Goal: Task Accomplishment & Management: Complete application form

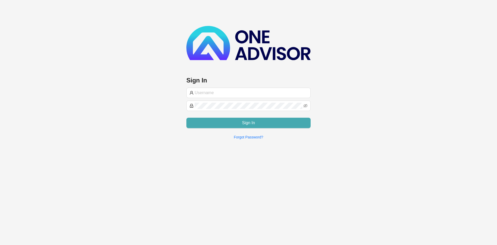
type input "[PERSON_NAME][EMAIL_ADDRESS][DOMAIN_NAME]"
click at [244, 120] on span "Sign In" at bounding box center [248, 123] width 13 height 6
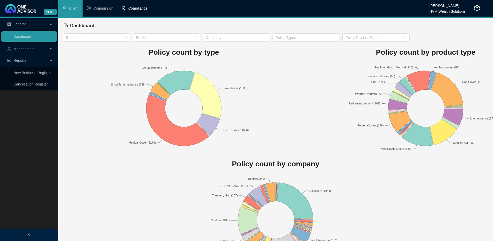
click at [134, 10] on span "Compliance" at bounding box center [137, 8] width 19 height 4
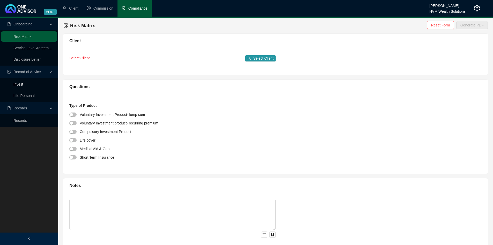
click at [17, 86] on link "Invest" at bounding box center [18, 84] width 10 height 4
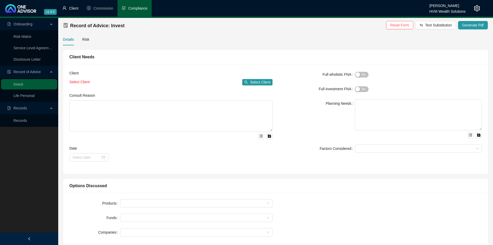
click at [73, 9] on span "Client" at bounding box center [73, 8] width 9 height 4
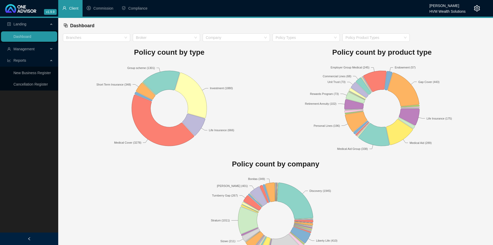
click at [32, 47] on span "Management" at bounding box center [23, 49] width 21 height 4
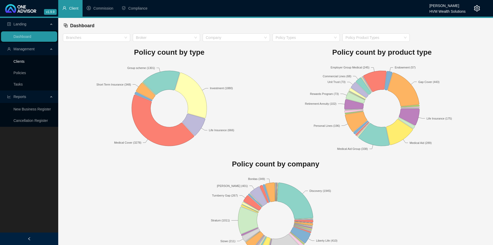
click at [25, 62] on link "Clients" at bounding box center [18, 61] width 11 height 4
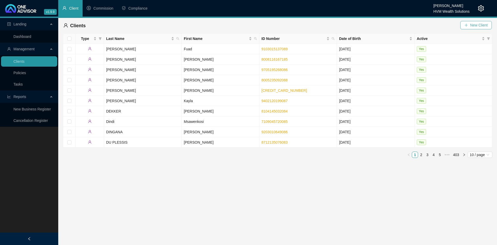
click at [467, 24] on icon "plus" at bounding box center [467, 25] width 4 height 4
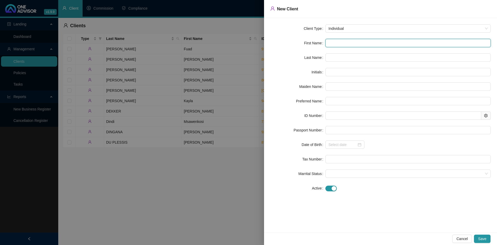
click at [336, 45] on input "text" at bounding box center [409, 43] width 166 height 8
click at [333, 41] on input "text" at bounding box center [409, 43] width 166 height 8
paste input "[PERSON_NAME]"
type input "[PERSON_NAME]"
type input "BM"
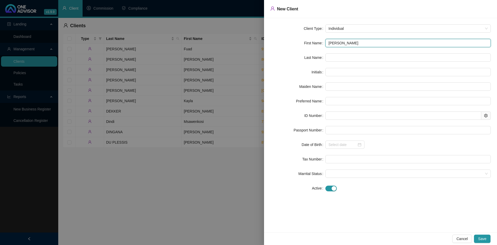
type input "[PERSON_NAME]"
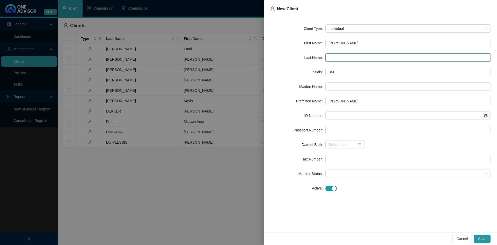
click at [334, 59] on input "text" at bounding box center [409, 57] width 166 height 8
paste input "[PERSON_NAME]"
type input "[PERSON_NAME]"
click at [349, 108] on form "Client Type Individual First Name [PERSON_NAME] Last Name [PERSON_NAME] Initial…" at bounding box center [380, 108] width 221 height 168
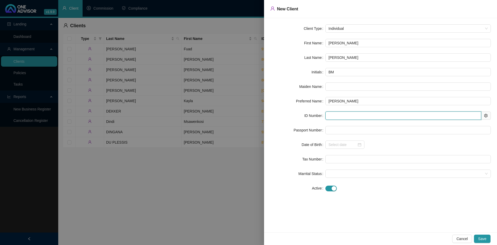
click at [335, 116] on input "text" at bounding box center [404, 115] width 156 height 8
paste input "9507115409083"
type input "9507115409083"
type input "[DATE]"
type input "9507115409083"
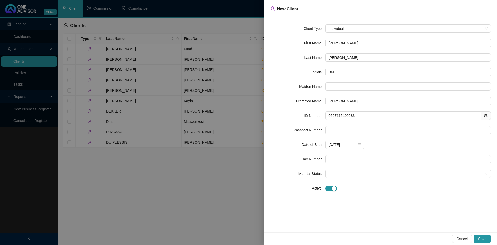
click at [386, 141] on div "[DATE]" at bounding box center [409, 144] width 166 height 8
click at [332, 160] on input "text" at bounding box center [409, 159] width 166 height 8
click at [360, 159] on input "text" at bounding box center [409, 159] width 166 height 8
paste input "0866815236"
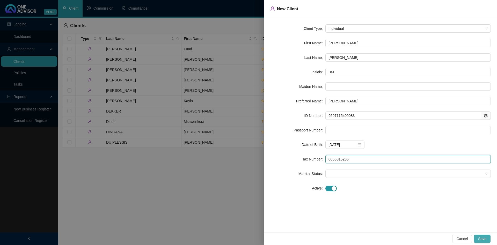
type input "0866815236"
click at [479, 235] on button "Save" at bounding box center [482, 238] width 17 height 8
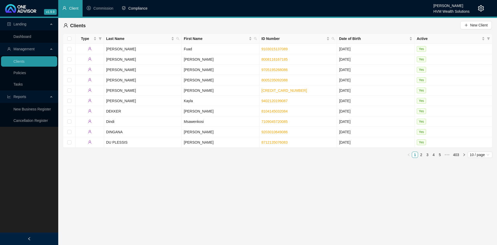
click at [149, 10] on li "Compliance" at bounding box center [135, 8] width 34 height 17
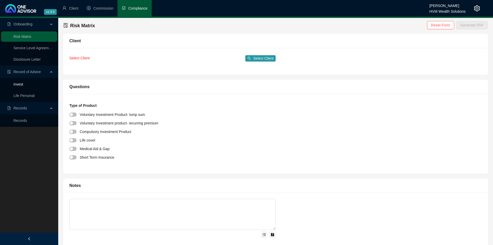
click at [19, 85] on link "Invest" at bounding box center [18, 84] width 10 height 4
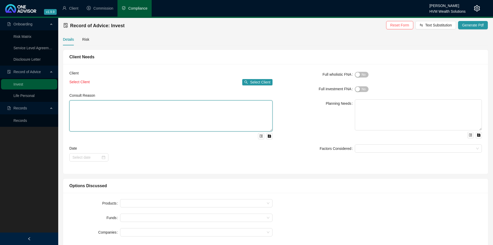
click at [177, 112] on textarea at bounding box center [170, 115] width 203 height 31
paste textarea "This Record of Advice (ROA) serves to document the sequence of steps that were …"
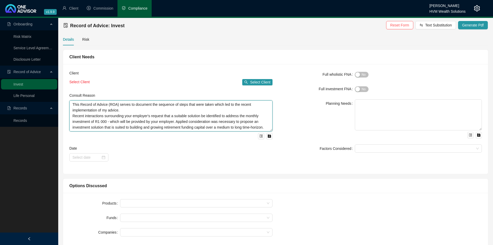
click at [207, 109] on textarea "This Record of Advice (ROA) serves to document the sequence of steps that were …" at bounding box center [170, 115] width 203 height 31
click at [255, 107] on textarea "This Record of Advice (ROA) serves to document the sequence of steps that were …" at bounding box center [170, 115] width 203 height 31
click at [218, 112] on textarea "This Record of Advice (ROA) serves to document the sequence of steps that were …" at bounding box center [170, 115] width 203 height 31
click at [221, 118] on textarea "This Record of Advice (ROA) serves to document the sequence of steps that were …" at bounding box center [170, 115] width 203 height 31
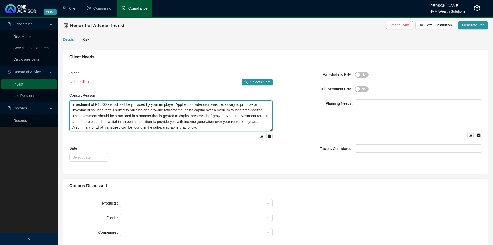
click at [227, 123] on textarea "This Record of Advice (ROA) serves to document the sequence of steps that were …" at bounding box center [170, 115] width 203 height 31
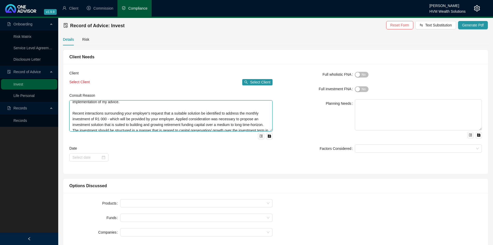
scroll to position [0, 0]
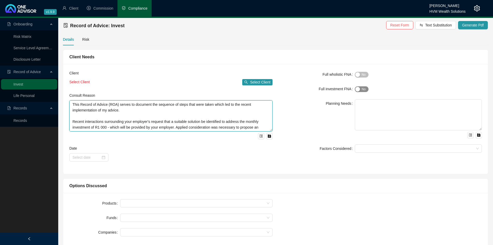
type textarea "This Record of Advice (ROA) serves to document the sequence of steps that were …"
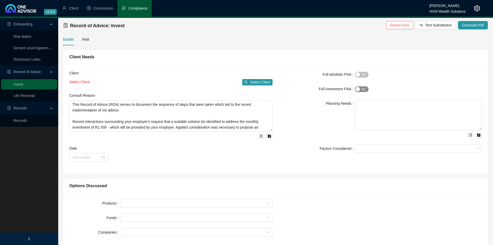
click at [358, 89] on div "button" at bounding box center [358, 89] width 5 height 5
click at [332, 116] on div "Planning Needs" at bounding box center [317, 118] width 76 height 39
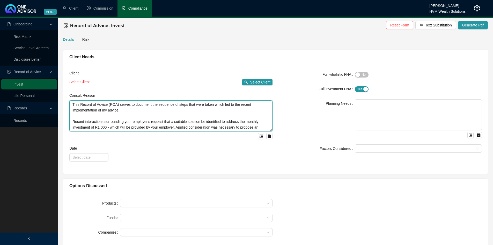
click at [133, 121] on textarea "This Record of Advice (ROA) serves to document the sequence of steps that were …" at bounding box center [170, 115] width 203 height 31
click at [100, 157] on div at bounding box center [89, 157] width 33 height 6
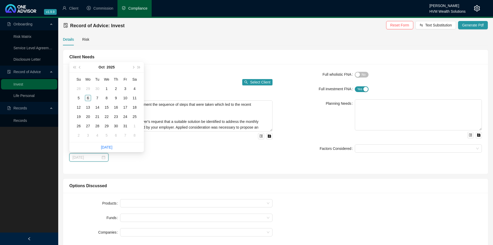
type input "[DATE]"
click at [88, 96] on div "6" at bounding box center [88, 98] width 6 height 6
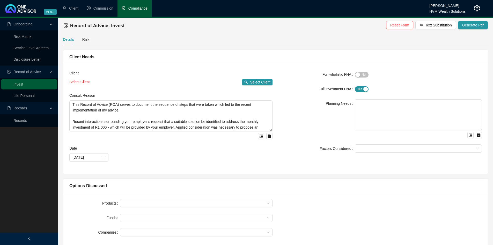
click at [138, 153] on div "Date [DATE]" at bounding box center [170, 153] width 203 height 16
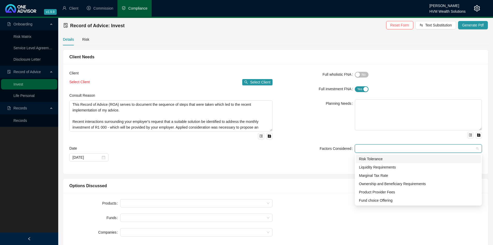
click at [358, 149] on input "search" at bounding box center [358, 149] width 1 height 4
click at [375, 156] on div "Risk Tolerance" at bounding box center [418, 159] width 119 height 6
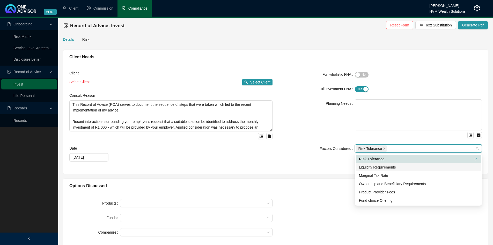
click at [378, 166] on div "Liquidity Requirements" at bounding box center [418, 167] width 119 height 6
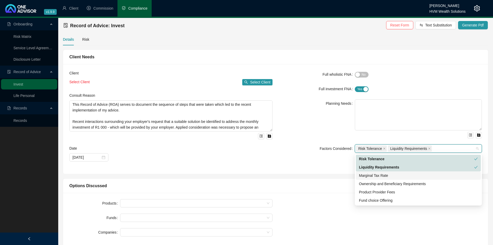
click at [378, 177] on div "Marginal Tax Rate" at bounding box center [418, 175] width 119 height 6
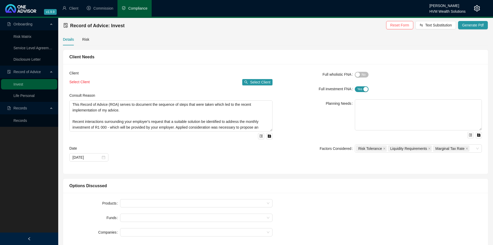
click at [286, 152] on div "Factors Considered" at bounding box center [317, 148] width 76 height 8
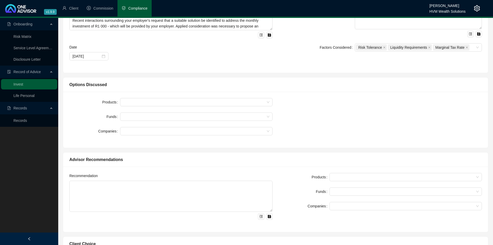
scroll to position [104, 0]
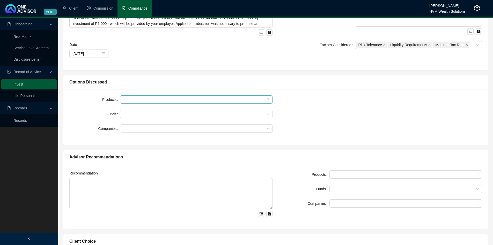
click at [232, 102] on div at bounding box center [196, 99] width 153 height 8
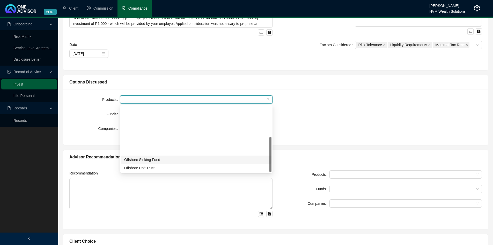
scroll to position [58, 0]
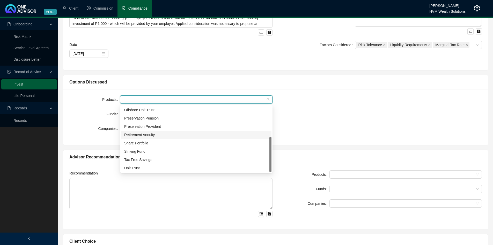
click at [139, 134] on div "Retirement Annuity" at bounding box center [196, 135] width 144 height 6
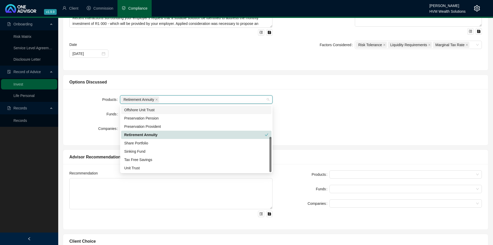
drag, startPoint x: 320, startPoint y: 107, endPoint x: 308, endPoint y: 111, distance: 12.3
click at [318, 108] on div "Products Retirement Annuity Funds Companies" at bounding box center [275, 117] width 419 height 44
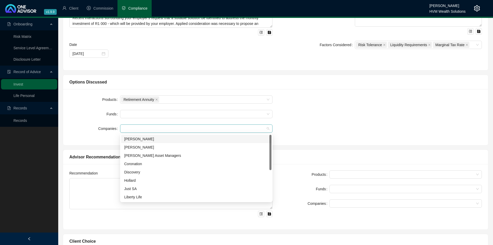
click at [213, 129] on div at bounding box center [193, 129] width 145 height 4
type input "p"
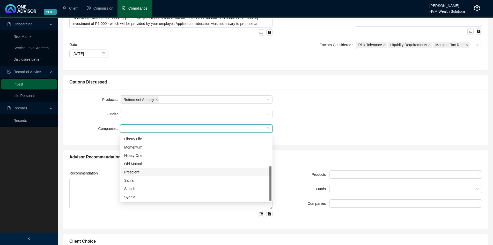
click at [138, 173] on div "Prescient" at bounding box center [196, 172] width 144 height 6
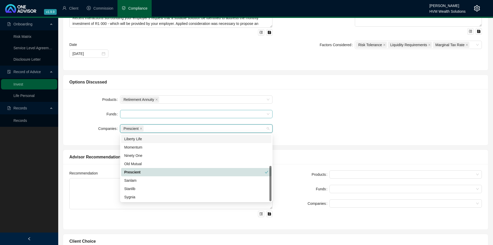
click at [153, 116] on div at bounding box center [193, 114] width 145 height 4
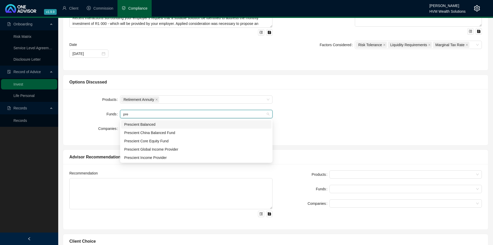
type input "pres"
click at [155, 123] on div "Prescient Balanced" at bounding box center [196, 124] width 144 height 6
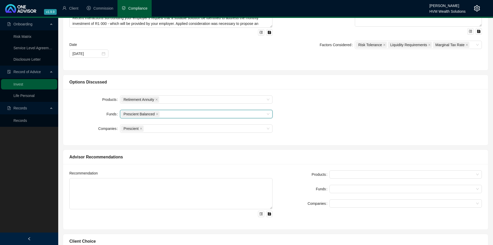
click at [314, 134] on div "Products Retirement Annuity Funds Prescient Balanced Prescient Balanced Compani…" at bounding box center [275, 117] width 419 height 44
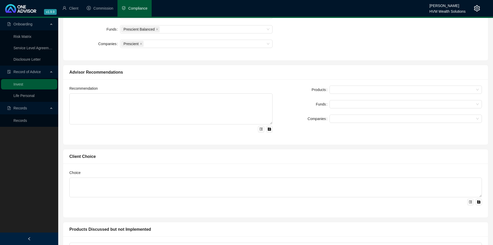
scroll to position [207, 0]
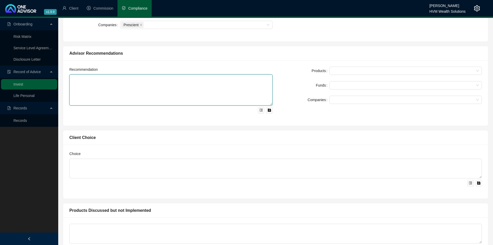
click at [106, 87] on textarea at bounding box center [170, 89] width 203 height 31
paste textarea "You have been advised and understand that past fund performance is not an indic…"
click at [234, 100] on textarea "You have been advised and understand that past fund performance is not an indic…" at bounding box center [170, 89] width 203 height 31
click at [258, 84] on textarea "You have been advised and understand that past fund performance is not an indic…" at bounding box center [170, 89] width 203 height 31
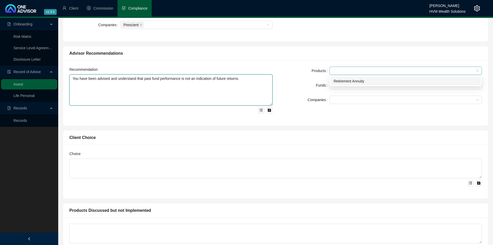
click at [360, 68] on div at bounding box center [406, 71] width 153 height 8
type textarea "You have been advised and understand that past fund performance is not an indic…"
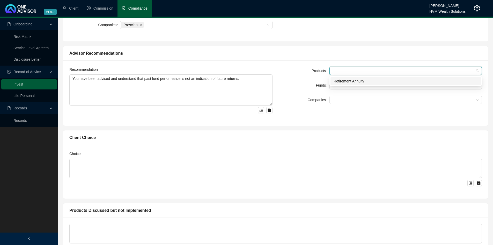
click at [362, 81] on div "Retirement Annuity" at bounding box center [406, 81] width 144 height 6
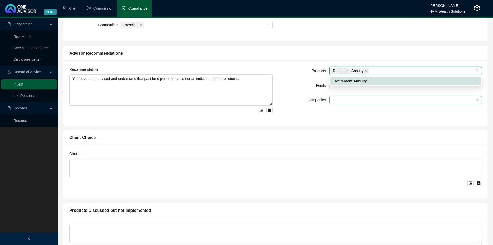
click at [355, 103] on div at bounding box center [406, 100] width 153 height 8
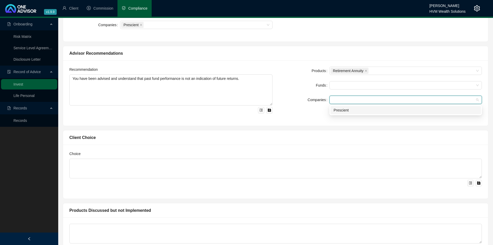
click at [354, 112] on div "Prescient" at bounding box center [406, 110] width 144 height 6
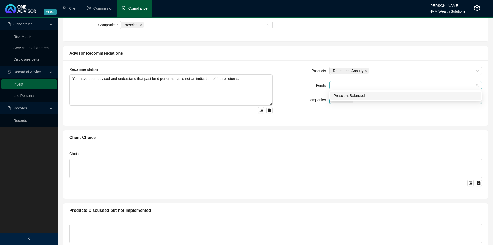
click at [350, 85] on div at bounding box center [403, 85] width 145 height 4
click at [348, 96] on div "Prescient Balanced" at bounding box center [406, 96] width 144 height 6
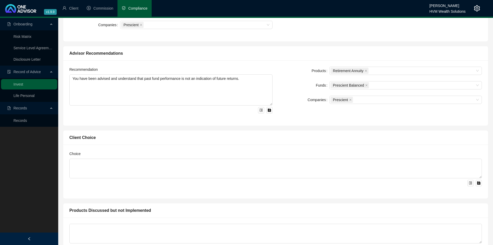
click at [351, 109] on div "Products Retirement Annuity Funds Prescient Balanced Companies Prescient" at bounding box center [381, 93] width 210 height 53
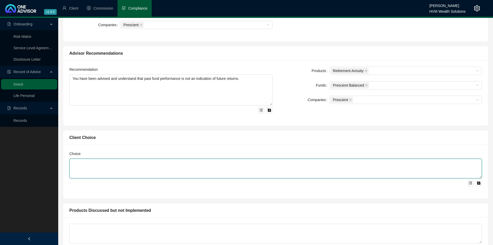
click at [191, 161] on textarea at bounding box center [275, 169] width 413 height 20
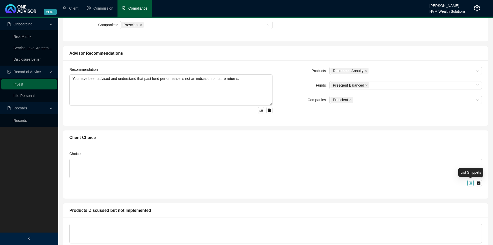
click at [470, 180] on button "button" at bounding box center [471, 183] width 6 height 6
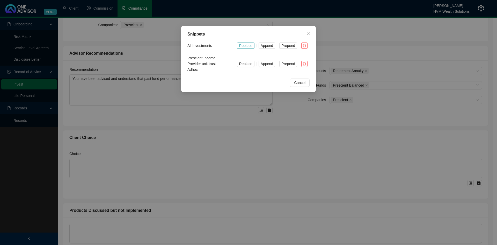
click at [244, 46] on span "Replace" at bounding box center [245, 46] width 13 height 6
type textarea "Refer to confirmation letter."
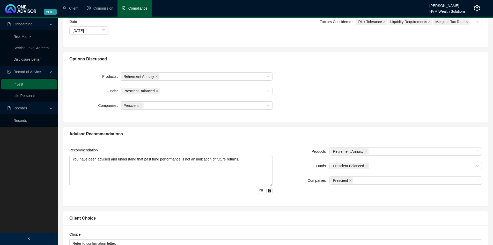
scroll to position [94, 0]
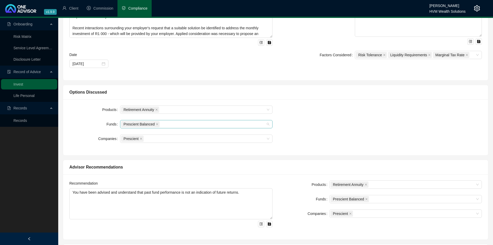
click at [218, 125] on div "Prescient Balanced" at bounding box center [193, 123] width 145 height 7
click at [205, 126] on div "Prescient Balanced" at bounding box center [193, 123] width 145 height 7
click at [188, 102] on div "Products Retirement Annuity Funds Prescient Balanced Companies Prescient" at bounding box center [275, 127] width 425 height 56
click at [188, 106] on div "Retirement Annuity" at bounding box center [193, 109] width 145 height 7
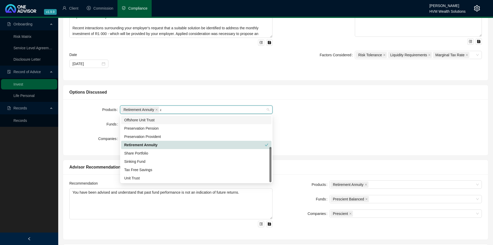
scroll to position [41, 0]
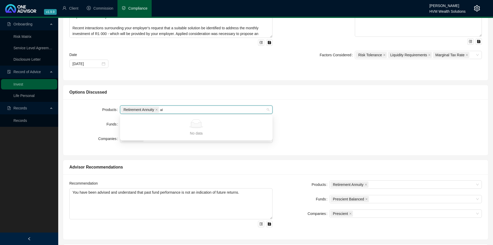
type input "a"
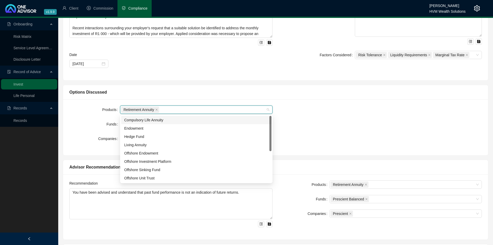
click at [191, 105] on div "Products Retirement Annuity Funds Prescient Balanced Companies Prescient" at bounding box center [275, 127] width 425 height 56
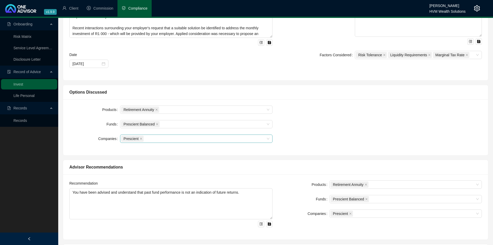
click at [174, 141] on div "Prescient" at bounding box center [193, 138] width 145 height 7
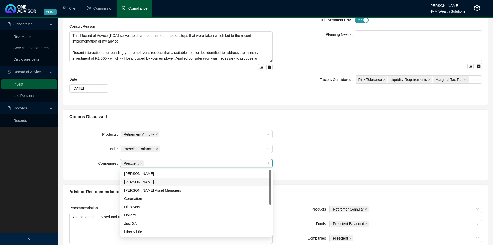
scroll to position [68, 0]
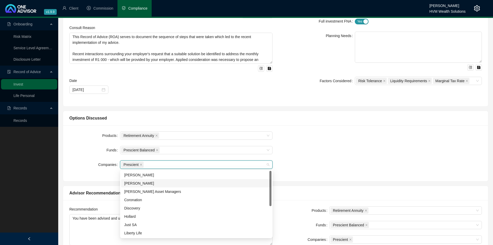
click at [159, 185] on div "[PERSON_NAME]" at bounding box center [196, 183] width 144 height 6
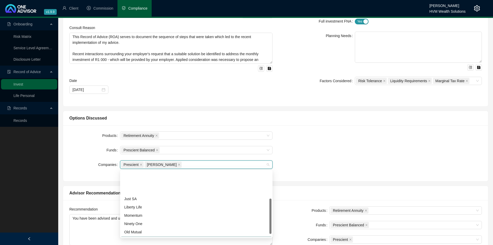
scroll to position [52, 0]
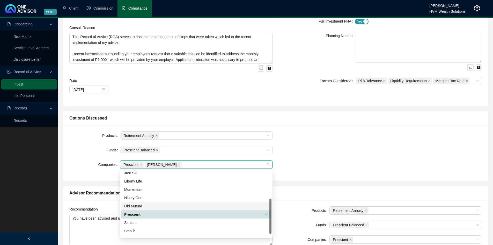
click at [155, 206] on div "Old Mutual" at bounding box center [196, 206] width 144 height 6
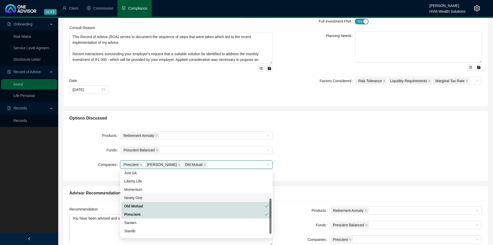
click at [354, 159] on div "Products Retirement Annuity Funds Prescient Balanced Companies Prescient [PERSO…" at bounding box center [275, 153] width 419 height 44
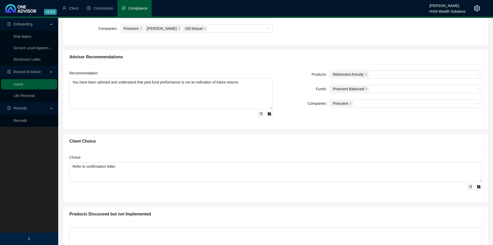
scroll to position [249, 0]
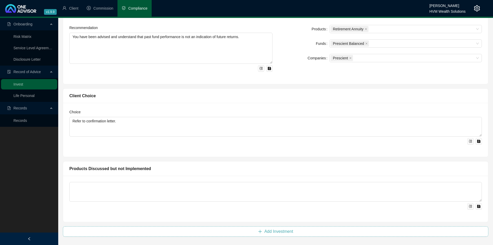
click at [270, 231] on span "Add Investment" at bounding box center [278, 231] width 29 height 6
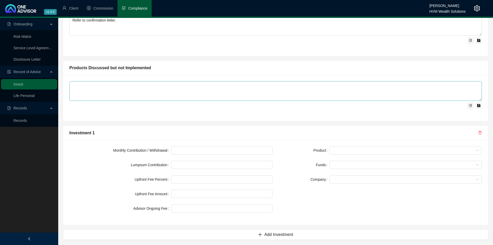
scroll to position [353, 0]
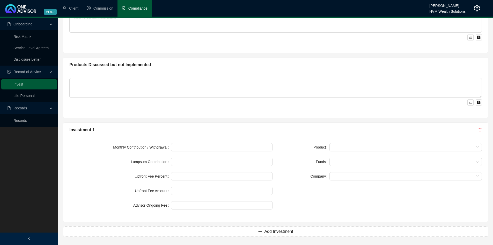
click at [283, 138] on div "Monthly Contribution / Withdrawal Lumpsum Contribution Upfront Fee Percent Upfr…" at bounding box center [275, 179] width 425 height 85
click at [232, 148] on input at bounding box center [221, 147] width 101 height 8
click at [211, 147] on input at bounding box center [221, 147] width 101 height 8
type input "1000"
click at [283, 164] on div "Funds" at bounding box center [304, 161] width 51 height 8
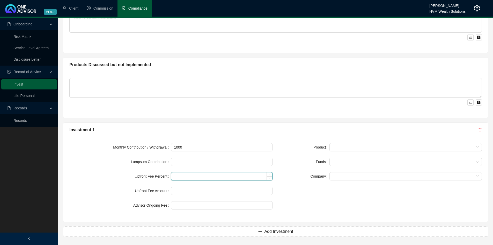
click at [204, 177] on input at bounding box center [221, 176] width 101 height 8
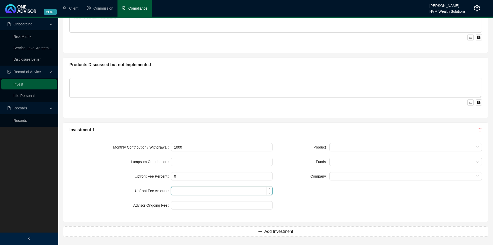
type input "0.00"
click at [200, 187] on input at bounding box center [221, 191] width 101 height 8
type input "0"
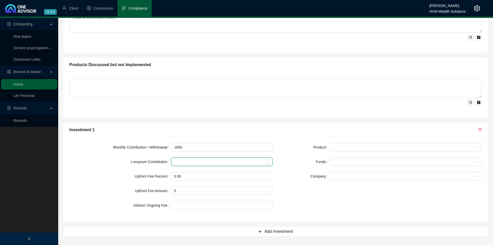
click at [189, 160] on input at bounding box center [221, 162] width 101 height 8
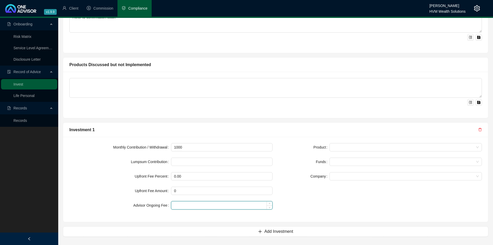
click at [197, 206] on input at bounding box center [221, 205] width 101 height 8
type input "0.50"
click at [275, 202] on div "Monthly Contribution / Withdrawal 1000 Lumpsum Contribution Upfront Fee Percent…" at bounding box center [171, 179] width 210 height 73
click at [340, 146] on span at bounding box center [406, 147] width 146 height 8
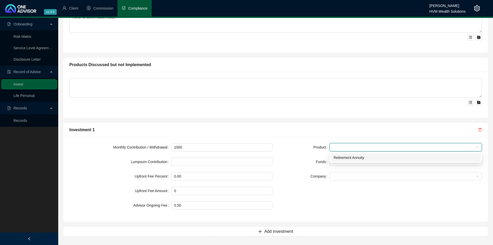
click at [342, 156] on div "Retirement Annuity" at bounding box center [406, 158] width 144 height 6
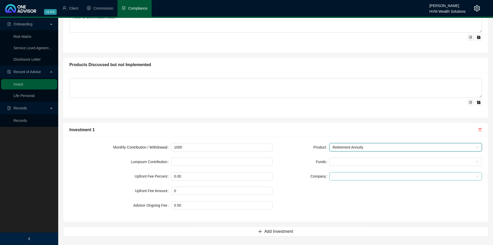
click at [345, 176] on span at bounding box center [406, 176] width 146 height 8
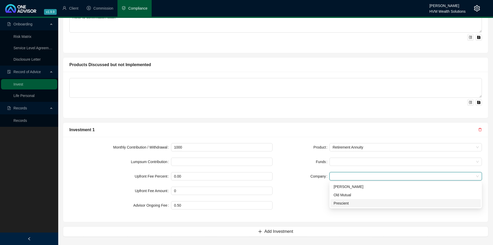
click at [344, 204] on div "Prescient" at bounding box center [406, 203] width 144 height 6
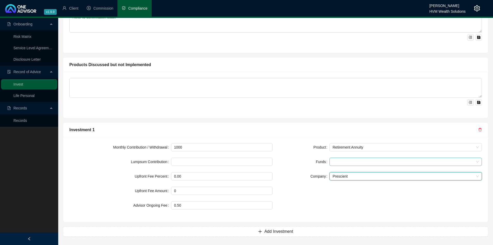
click at [333, 160] on input "search" at bounding box center [333, 162] width 1 height 4
click at [342, 174] on div "Prescient Balanced" at bounding box center [406, 172] width 144 height 6
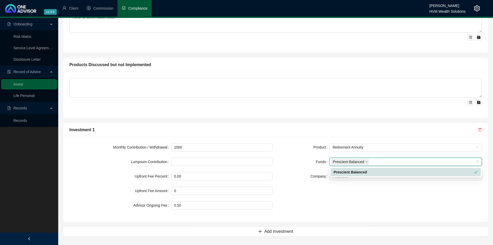
click at [341, 191] on div "Product Retirement Annuity Funds Prescient Balanced Company Prescient" at bounding box center [381, 179] width 210 height 73
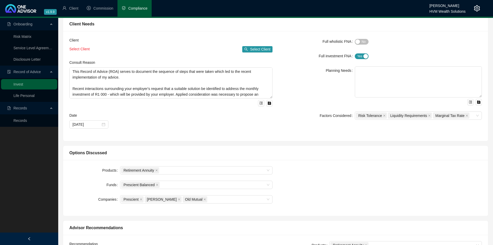
scroll to position [0, 0]
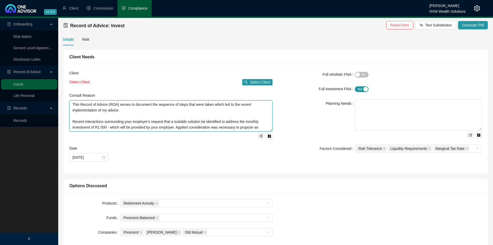
drag, startPoint x: 125, startPoint y: 120, endPoint x: 112, endPoint y: 126, distance: 13.7
click at [112, 126] on textarea "This Record of Advice (ROA) serves to document the sequence of steps that were …" at bounding box center [170, 115] width 203 height 31
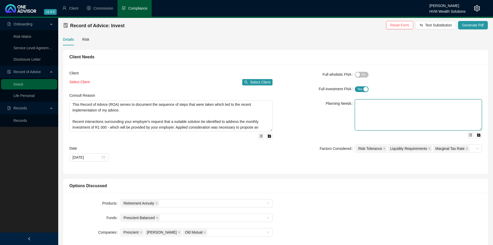
click at [382, 109] on textarea at bounding box center [418, 114] width 127 height 31
paste textarea "your employer's request that a suitable solution be identified to address the m…"
click at [385, 102] on textarea "your employer's request that a suitable solution be identified to address the m…" at bounding box center [418, 114] width 127 height 31
click at [395, 111] on textarea "your employer has request that a suitable solution be identified to address the…" at bounding box center [418, 114] width 127 height 31
click at [416, 109] on textarea "your employer has request that a suitable solution be identified to address the…" at bounding box center [418, 114] width 127 height 31
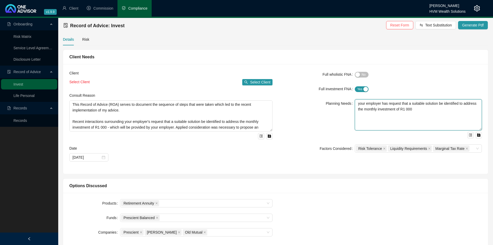
click at [359, 102] on textarea "your employer has request that a suitable solution be identified to address the…" at bounding box center [418, 114] width 127 height 31
click at [400, 103] on textarea "Your employer has request that a suitable solution be identified to address the…" at bounding box center [418, 114] width 127 height 31
click at [434, 107] on textarea "Your employer has requested that a suitable solution be identified to address t…" at bounding box center [418, 114] width 127 height 31
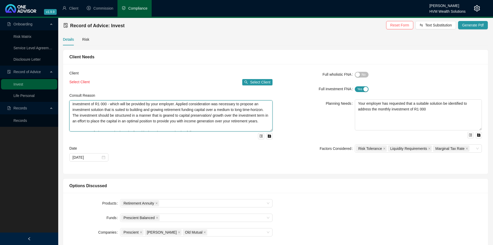
scroll to position [22, 0]
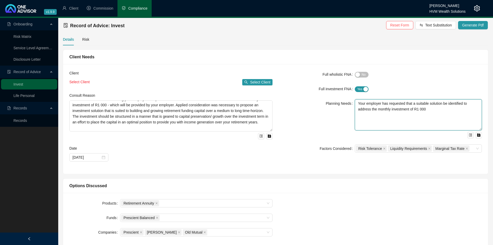
click at [430, 107] on textarea "Your employer has requested that a suitable solution be identified to address t…" at bounding box center [418, 114] width 127 height 31
type textarea "Your employer has requested that a suitable solution be identified to address t…"
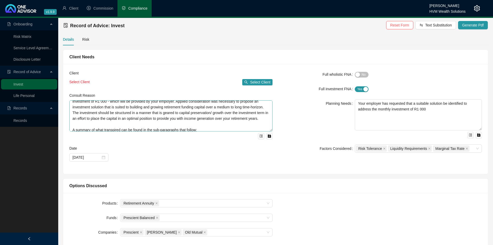
scroll to position [34, 0]
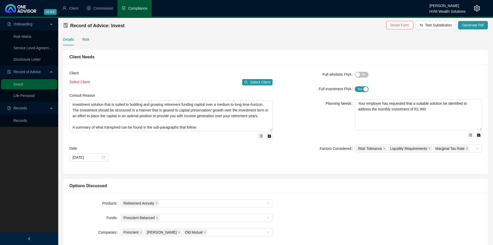
click at [87, 39] on div "Risk" at bounding box center [85, 40] width 7 height 6
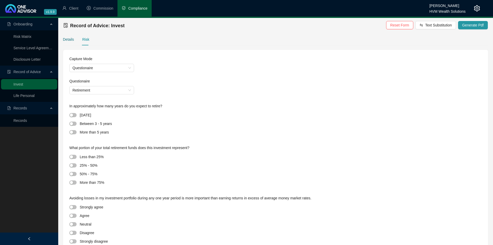
click at [68, 42] on div "Details" at bounding box center [68, 40] width 11 height 6
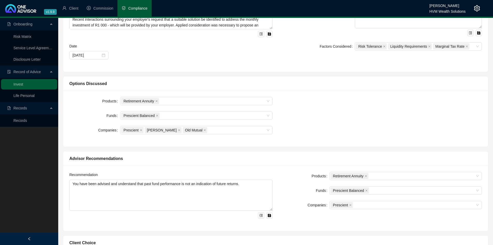
scroll to position [0, 0]
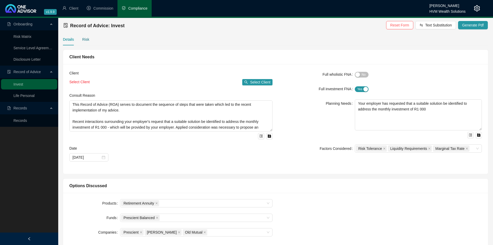
click at [83, 41] on div "Risk" at bounding box center [85, 40] width 7 height 6
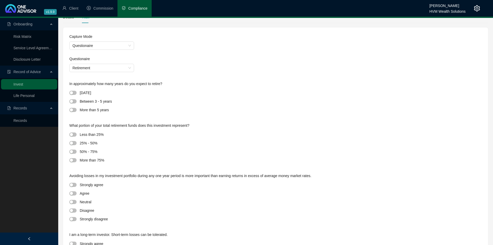
scroll to position [23, 0]
click at [75, 108] on span "button" at bounding box center [72, 109] width 7 height 4
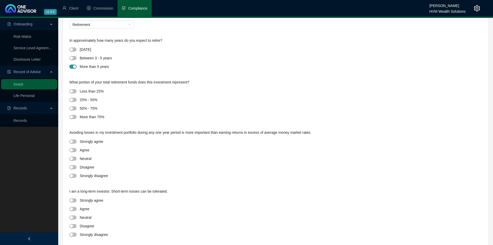
scroll to position [66, 0]
click at [73, 91] on button "button" at bounding box center [72, 91] width 7 height 4
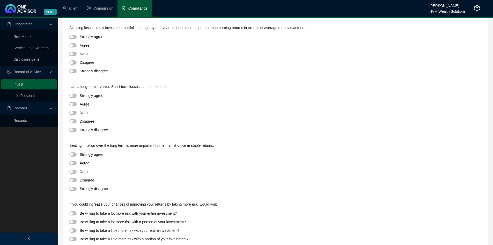
scroll to position [171, 0]
click at [75, 52] on span "button" at bounding box center [72, 53] width 7 height 4
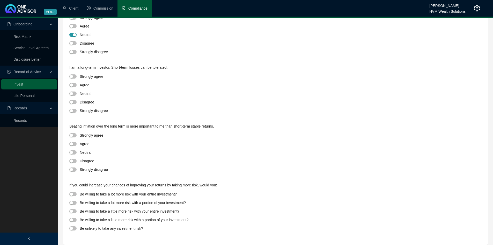
click at [74, 82] on div at bounding box center [74, 85] width 10 height 6
click at [74, 83] on span "button" at bounding box center [72, 85] width 7 height 4
click at [75, 144] on span "button" at bounding box center [72, 144] width 7 height 4
click at [74, 211] on span "button" at bounding box center [72, 211] width 7 height 4
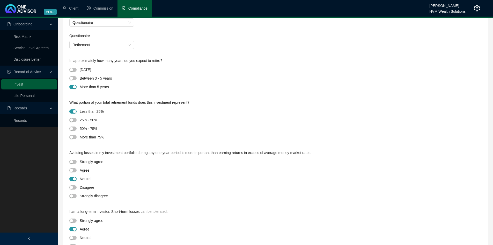
scroll to position [0, 0]
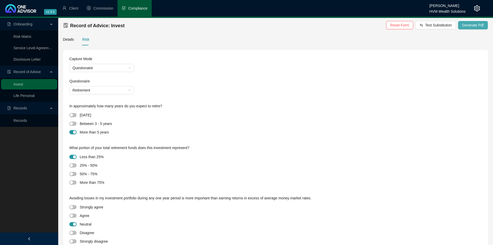
click at [474, 25] on span "Generate Pdf" at bounding box center [473, 25] width 21 height 6
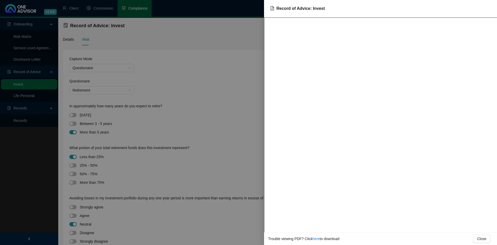
click at [190, 102] on div at bounding box center [248, 122] width 497 height 245
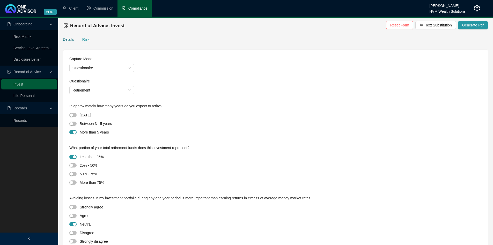
click at [68, 40] on div "Details" at bounding box center [68, 40] width 11 height 6
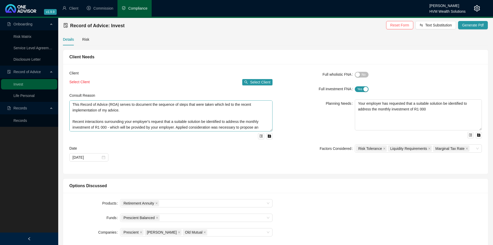
scroll to position [34, 0]
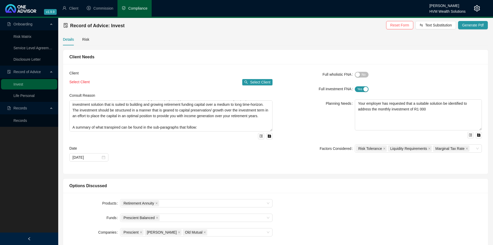
click at [265, 150] on div "Date" at bounding box center [170, 149] width 203 height 8
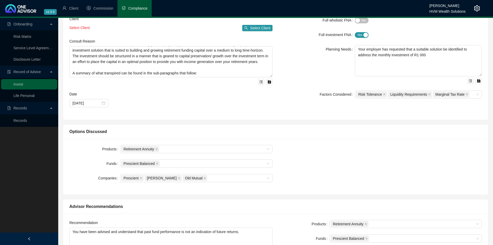
scroll to position [54, 0]
click at [289, 163] on div "Products Retirement Annuity Funds Prescient Balanced Companies Prescient [PERSO…" at bounding box center [275, 167] width 419 height 44
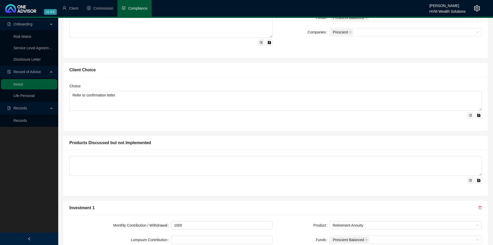
scroll to position [353, 0]
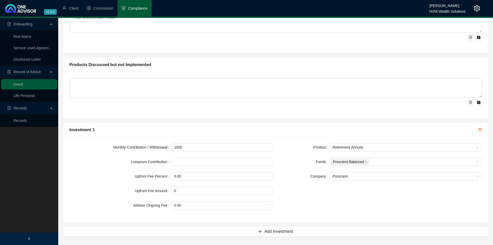
click at [305, 203] on div "Product Retirement Annuity Funds Prescient Balanced Company Prescient" at bounding box center [381, 179] width 210 height 73
click at [264, 165] on input at bounding box center [221, 162] width 101 height 8
type input "0"
click at [319, 185] on div "Product Retirement Annuity Funds Prescient Balanced Company Prescient" at bounding box center [381, 179] width 210 height 73
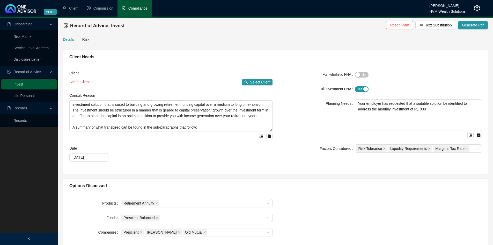
scroll to position [4, 0]
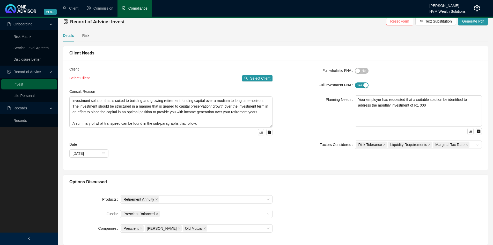
click at [431, 164] on div "Client Select Client Select Client Consult Reason This Record of Advice (ROA) s…" at bounding box center [275, 115] width 425 height 110
click at [319, 136] on form "Full wholistic FNA Yes No Full investment FNA Yes No Planning Needs Your employ…" at bounding box center [380, 107] width 203 height 82
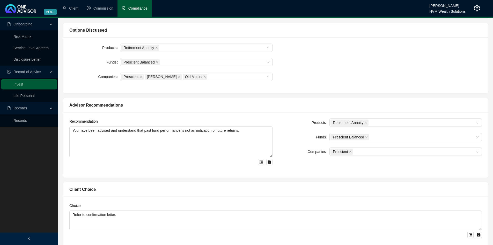
scroll to position [156, 0]
click at [308, 126] on form "Products Retirement Annuity Funds Prescient Balanced Companies Prescient" at bounding box center [380, 135] width 203 height 37
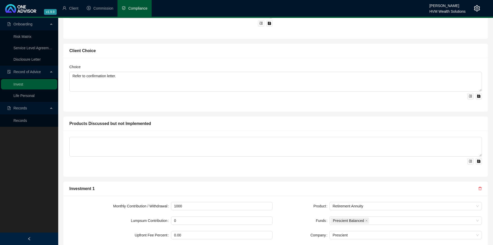
scroll to position [353, 0]
